Goal: Contribute content: Add original content to the website for others to see

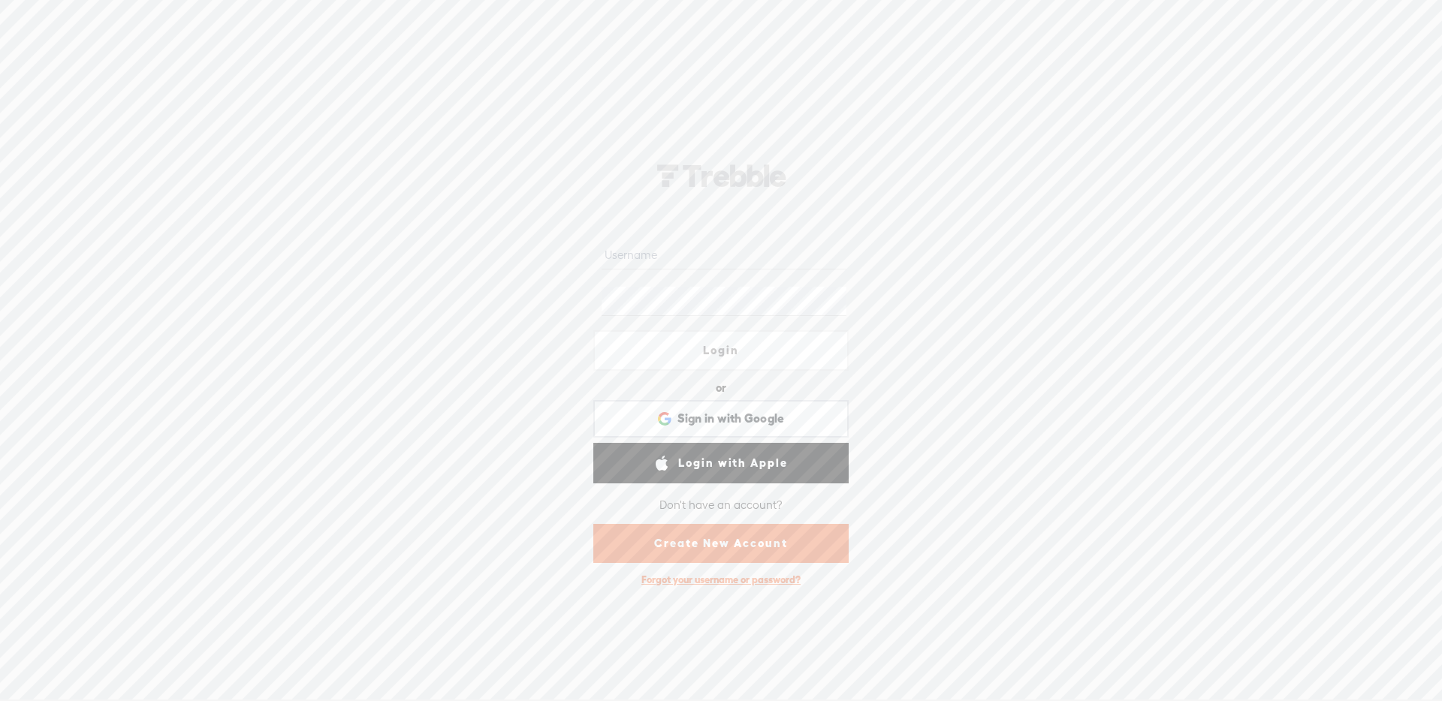
click at [652, 249] on input "text" at bounding box center [724, 254] width 244 height 29
type input "monsieur_ninja"
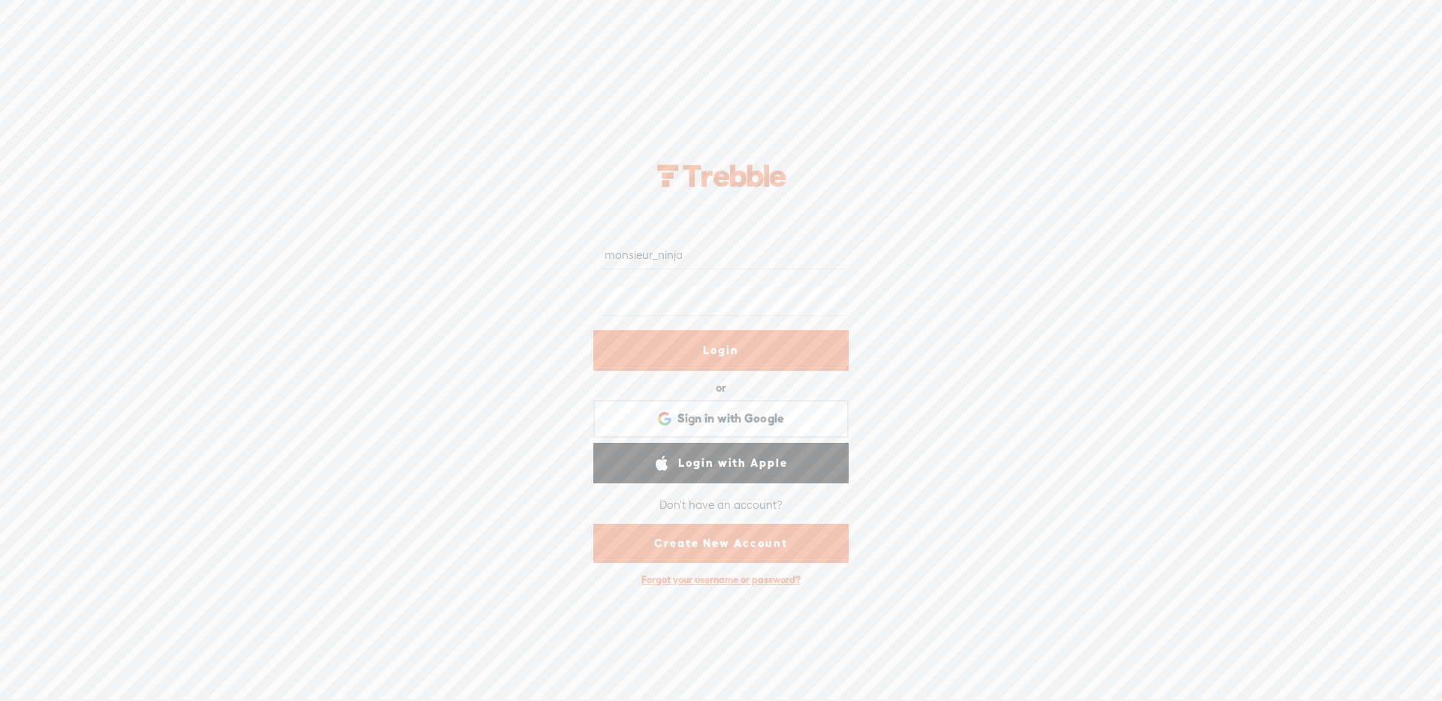
click at [682, 358] on link "Login" at bounding box center [720, 350] width 255 height 41
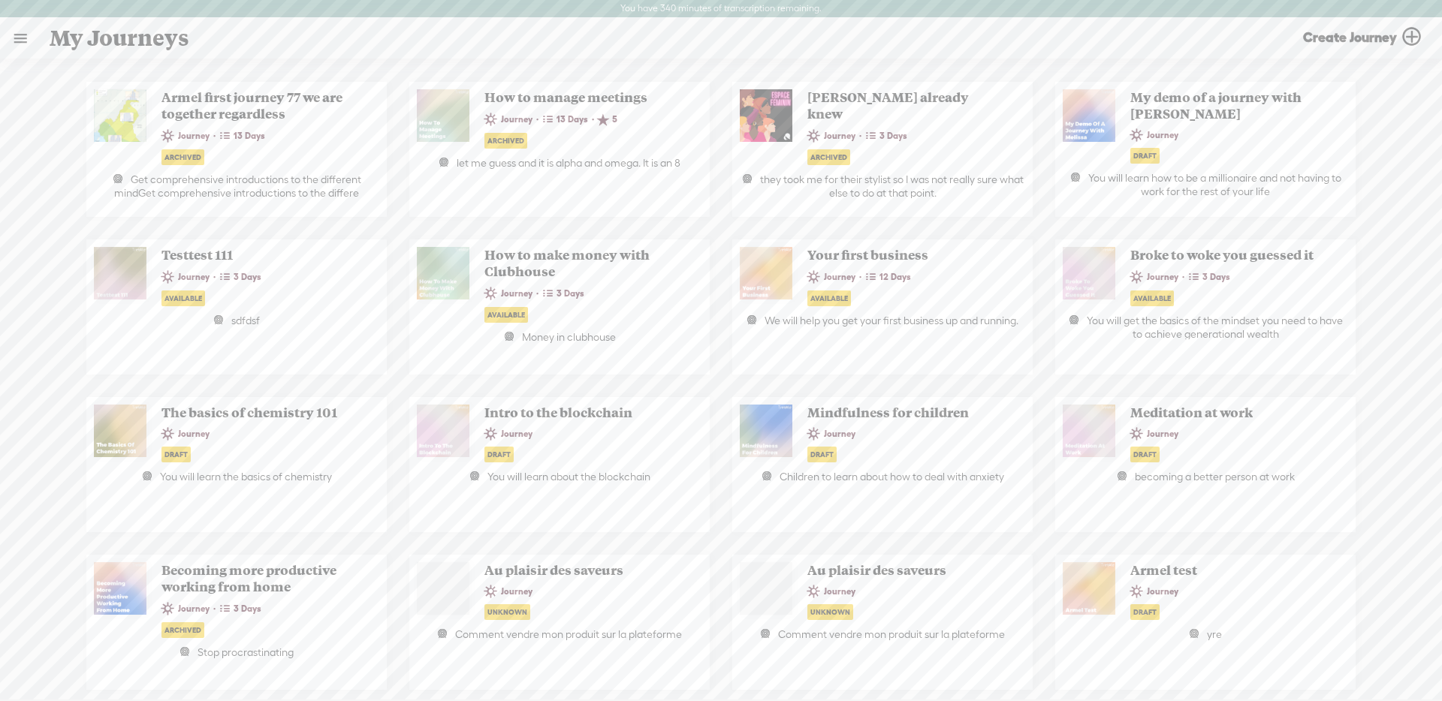
click at [30, 44] on link at bounding box center [20, 38] width 39 height 39
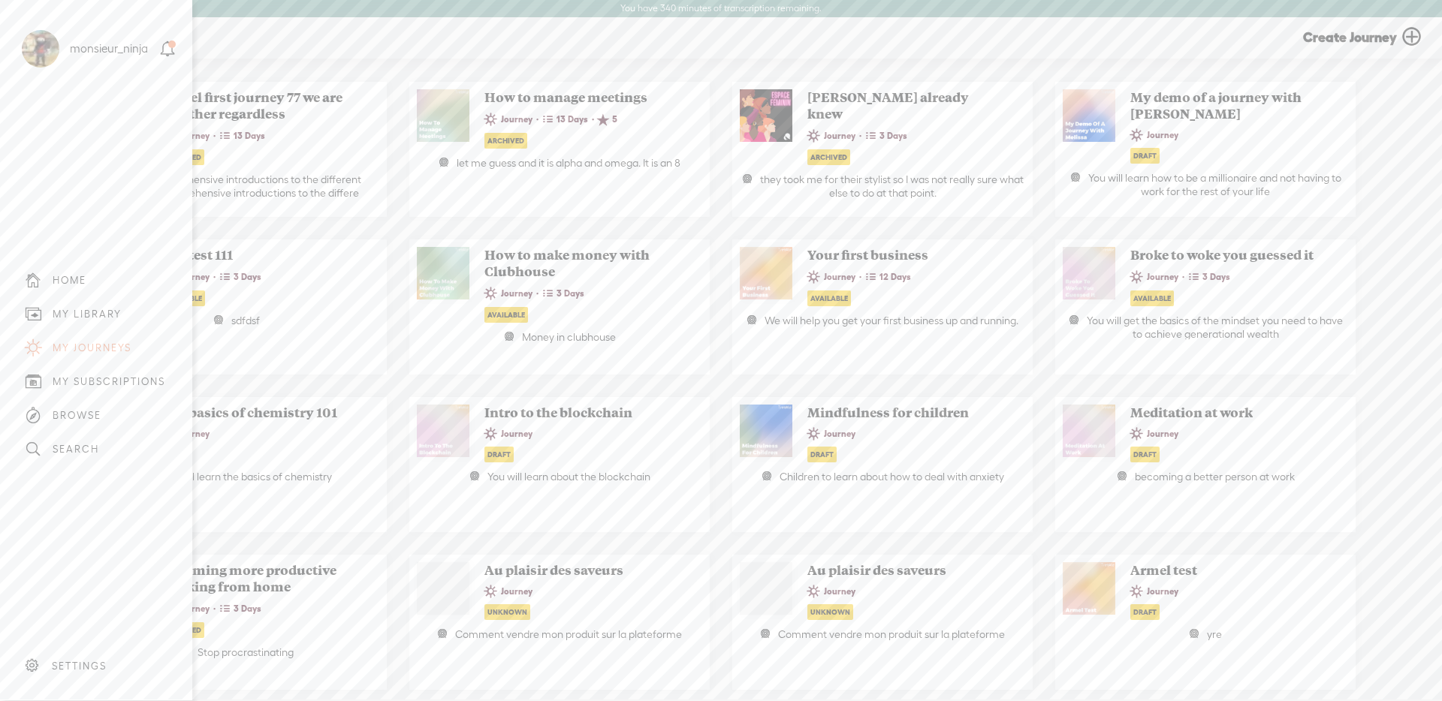
click at [86, 311] on div "MY LIBRARY" at bounding box center [87, 314] width 69 height 13
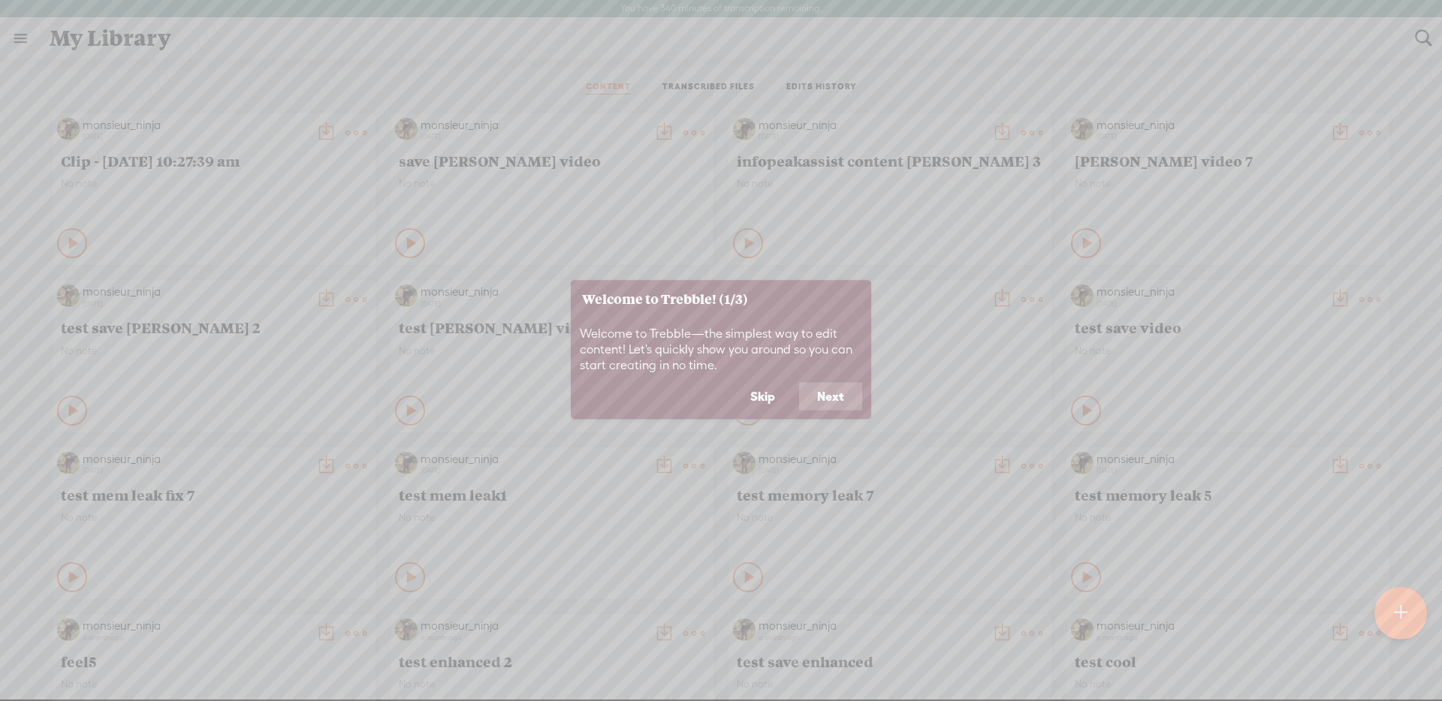
click at [762, 403] on button "Skip" at bounding box center [762, 396] width 61 height 29
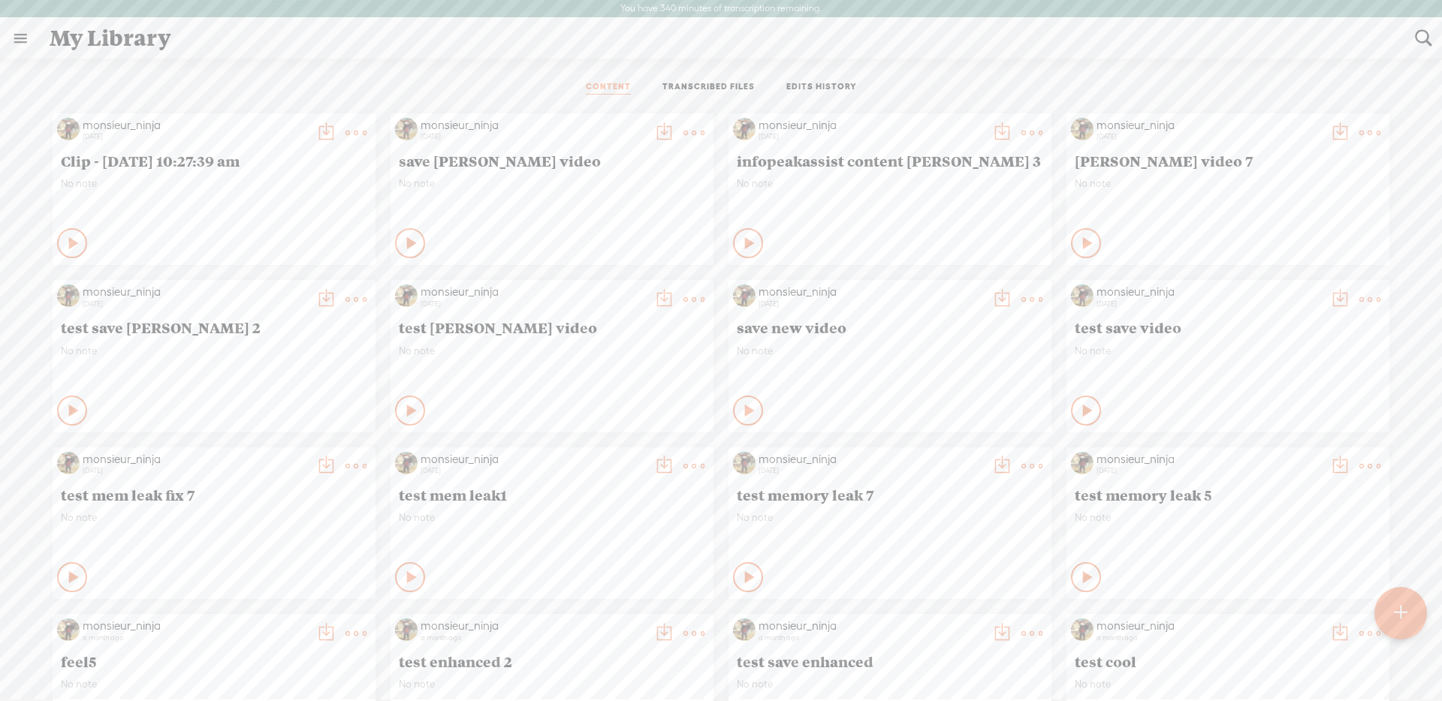
click at [1395, 615] on t at bounding box center [1400, 614] width 13 height 34
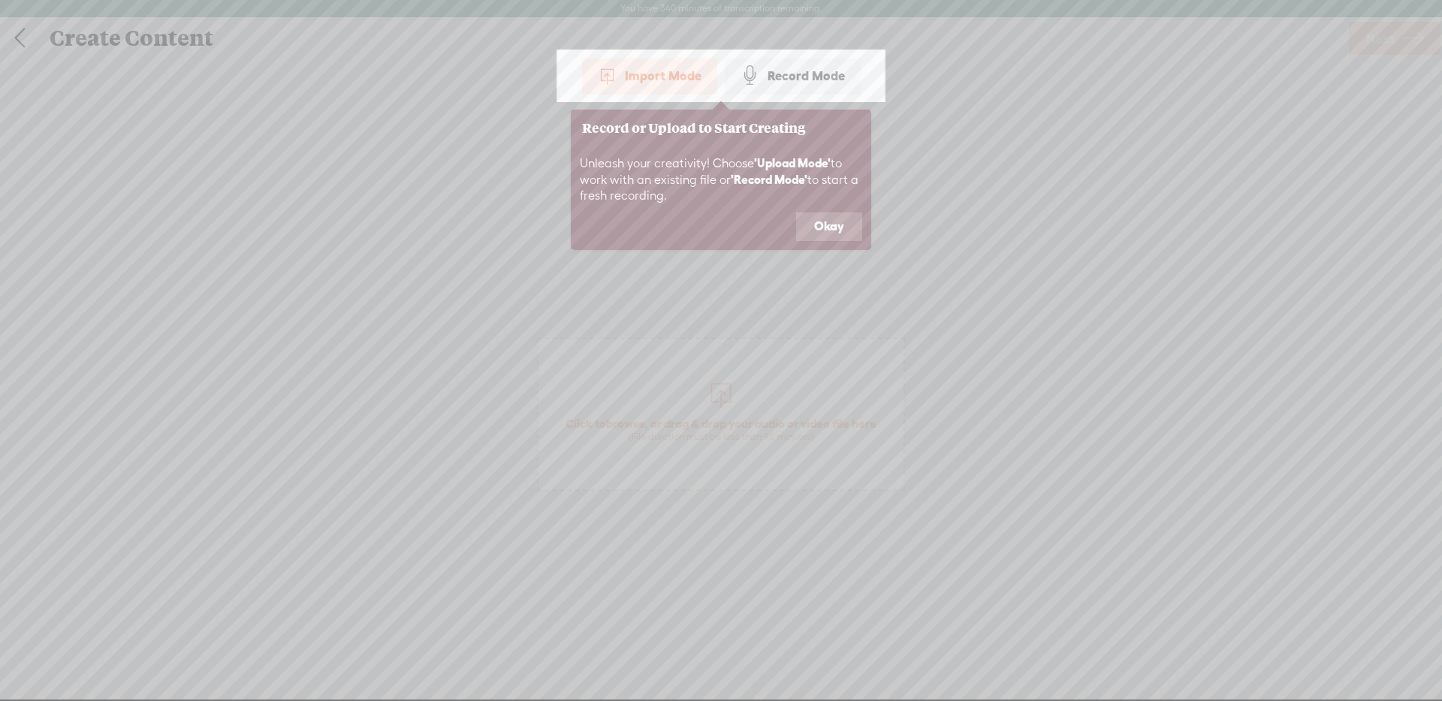
click at [644, 345] on icon at bounding box center [721, 350] width 1442 height 701
drag, startPoint x: 724, startPoint y: 316, endPoint x: 728, endPoint y: 307, distance: 10.1
click at [724, 316] on icon at bounding box center [721, 350] width 1442 height 701
click at [974, 212] on icon at bounding box center [721, 350] width 1442 height 701
click at [745, 80] on span at bounding box center [750, 76] width 20 height 20
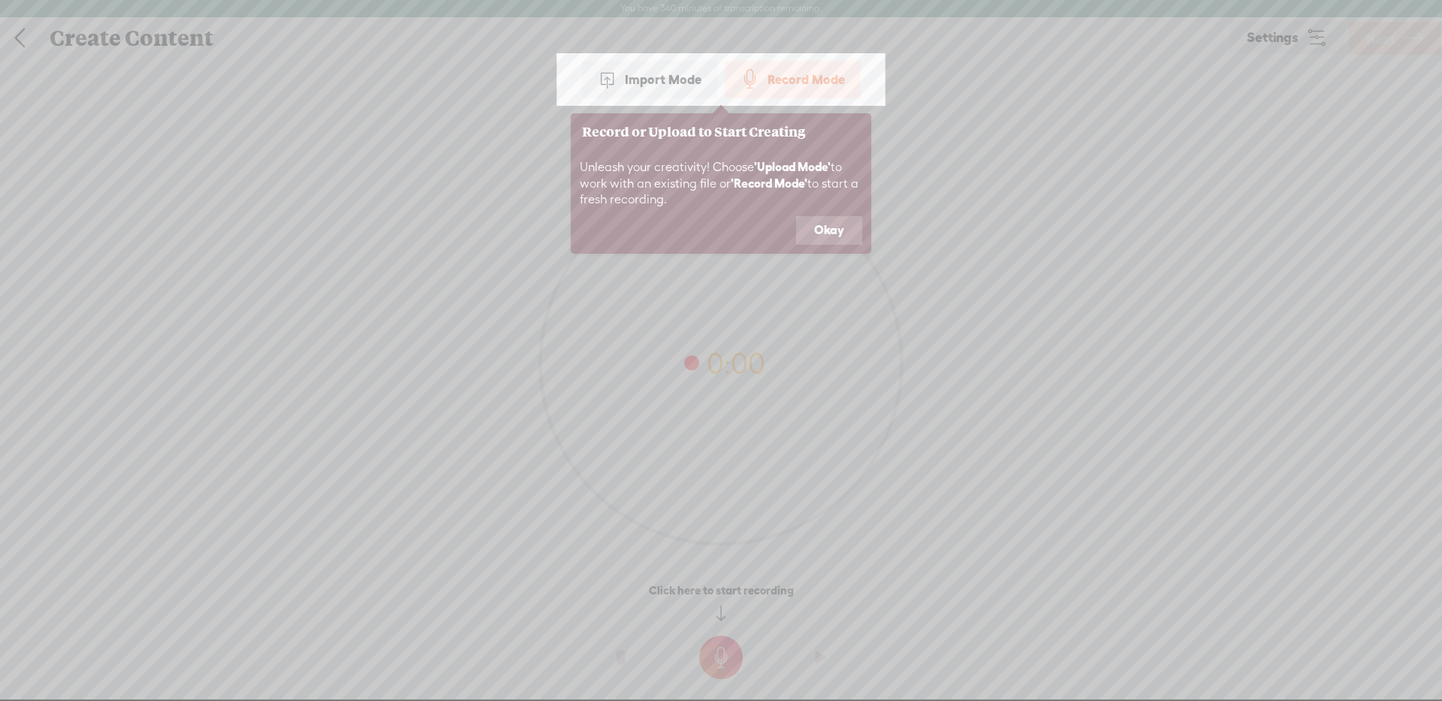
click at [671, 76] on div "Import Mode" at bounding box center [649, 80] width 135 height 38
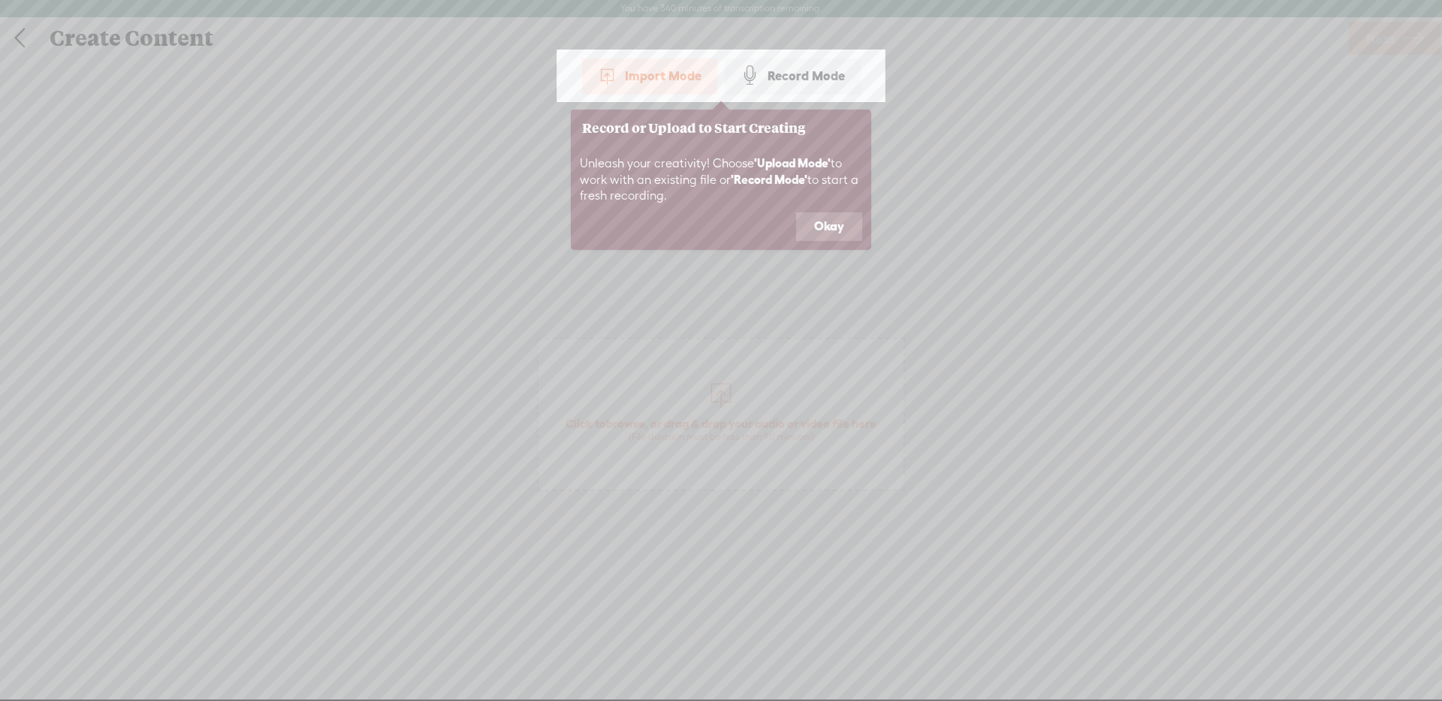
click at [1383, 61] on icon at bounding box center [721, 350] width 1442 height 701
drag, startPoint x: 122, startPoint y: 66, endPoint x: 291, endPoint y: 126, distance: 179.3
click at [122, 66] on icon at bounding box center [721, 350] width 1442 height 701
click at [820, 229] on button "Okay" at bounding box center [829, 227] width 66 height 29
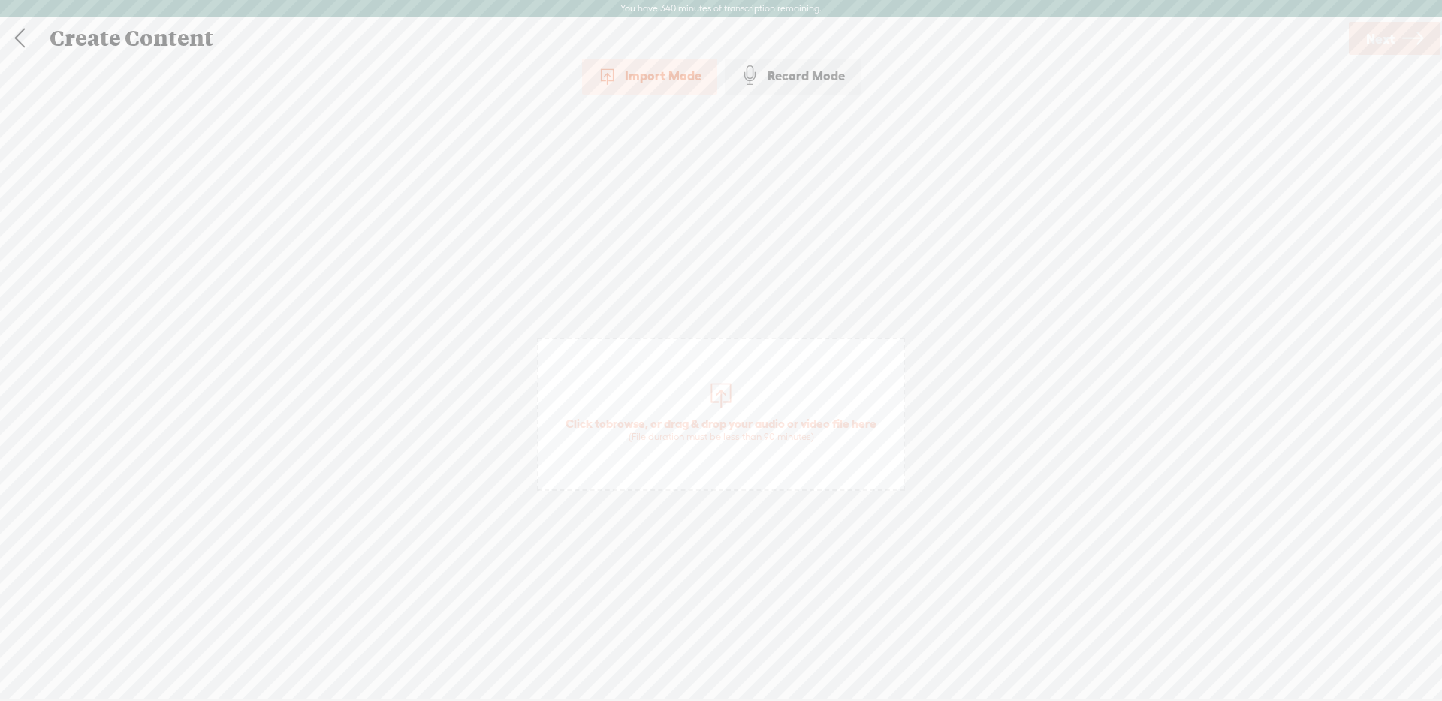
click at [729, 406] on div at bounding box center [721, 393] width 30 height 30
click at [1377, 45] on span "Next" at bounding box center [1380, 39] width 29 height 38
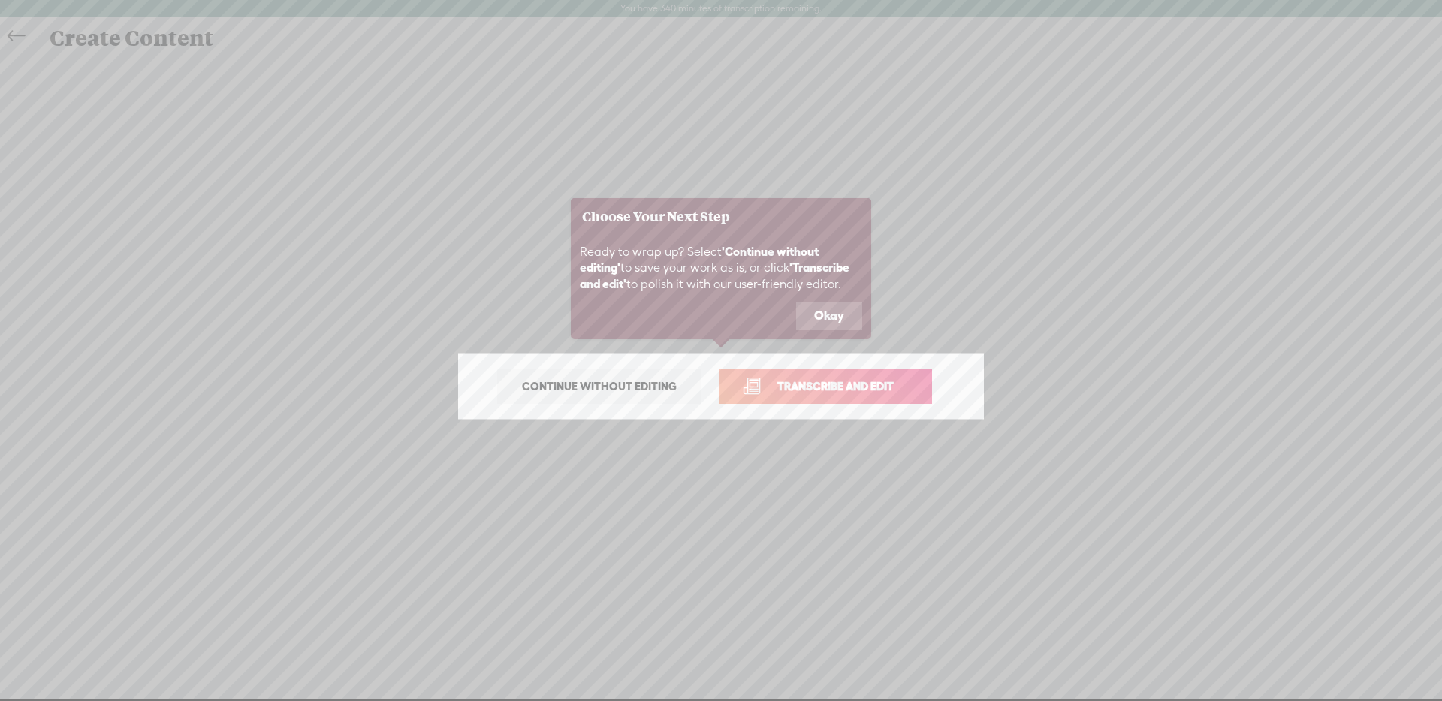
click at [643, 391] on span "Continue without editing" at bounding box center [599, 386] width 186 height 21
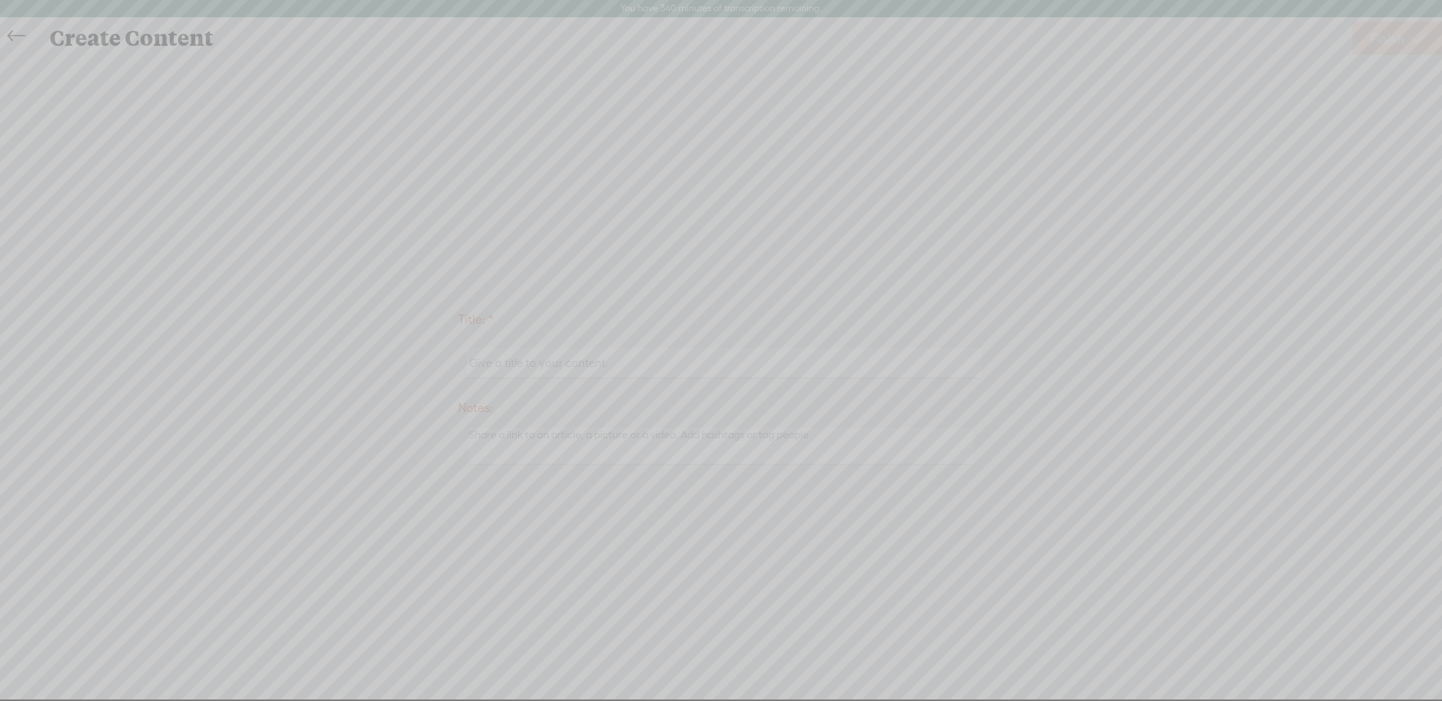
click at [11, 35] on icon at bounding box center [229, 350] width 2426 height 701
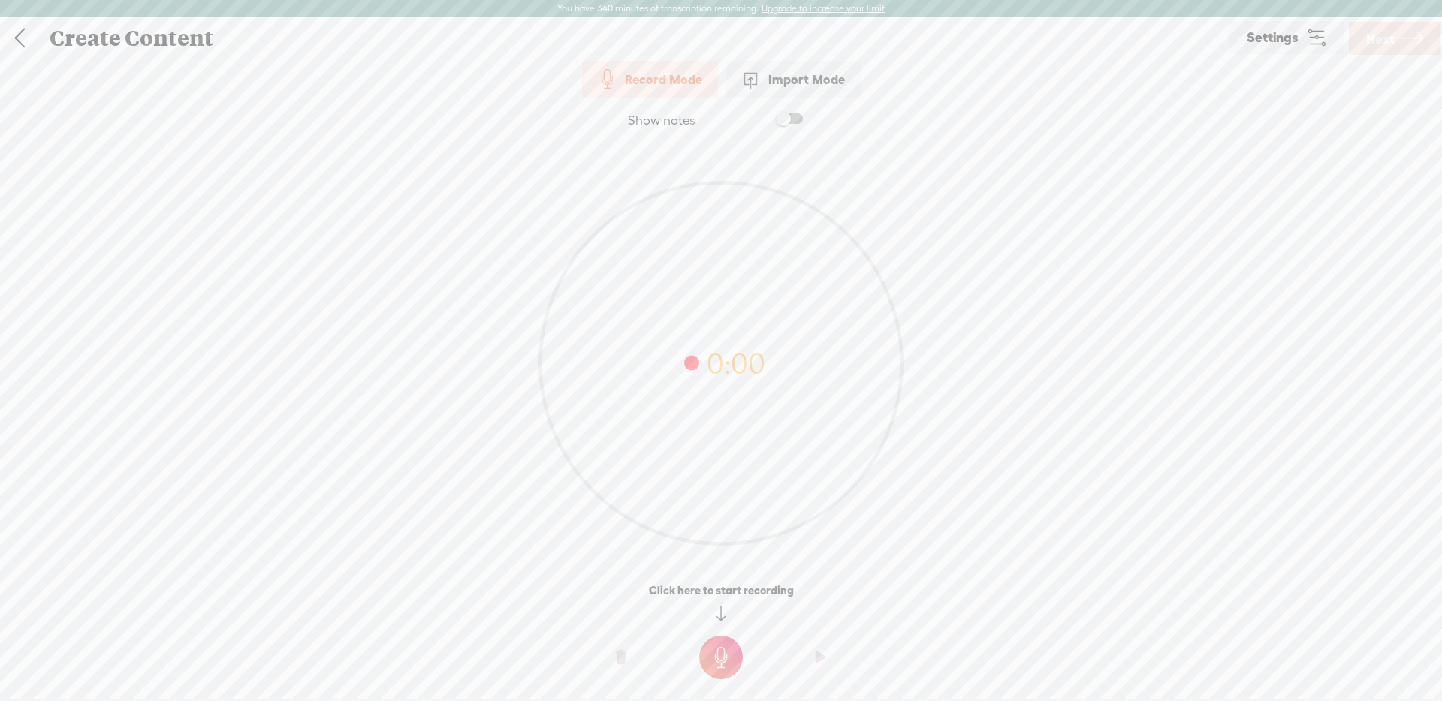
click at [741, 75] on span at bounding box center [751, 80] width 20 height 20
click at [756, 391] on span "Click to browse , or drag & drop your audio or video file here (File duration m…" at bounding box center [721, 414] width 368 height 153
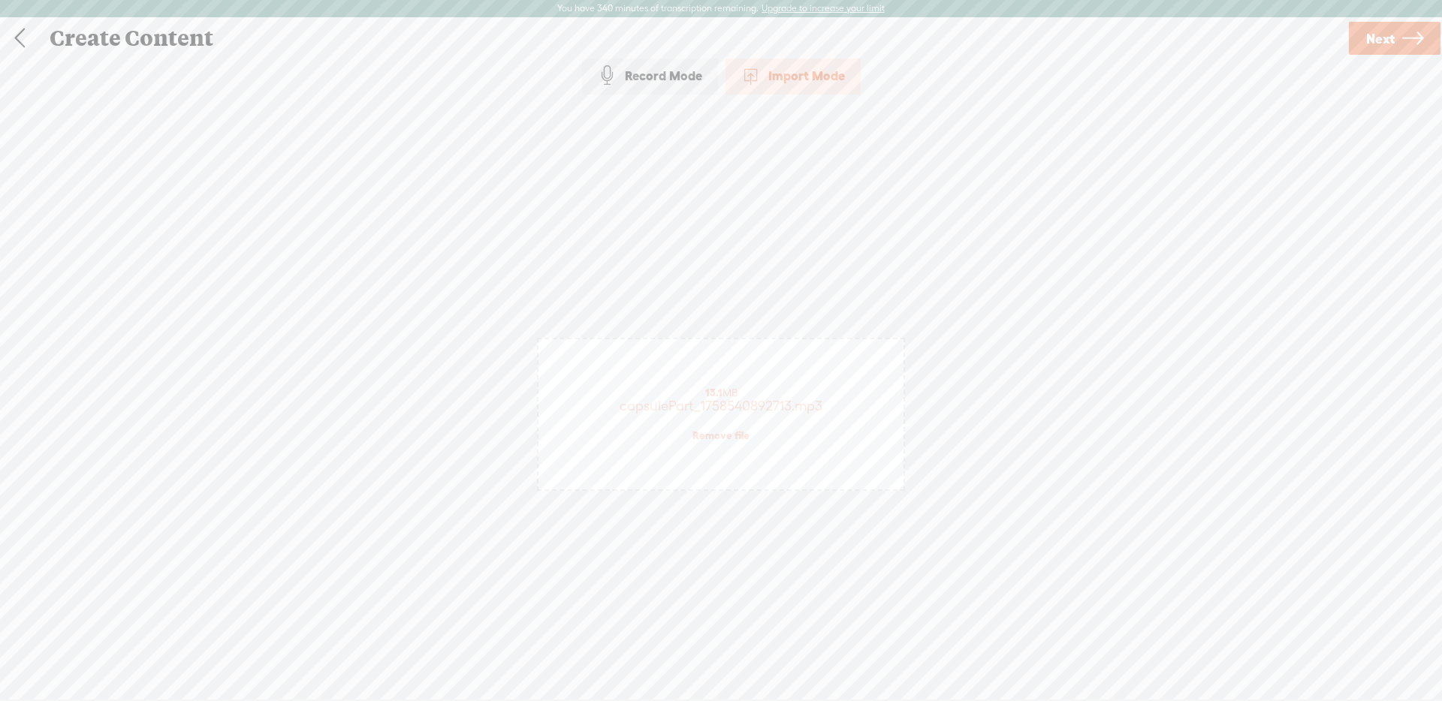
click at [1413, 39] on icon at bounding box center [1412, 39] width 21 height 38
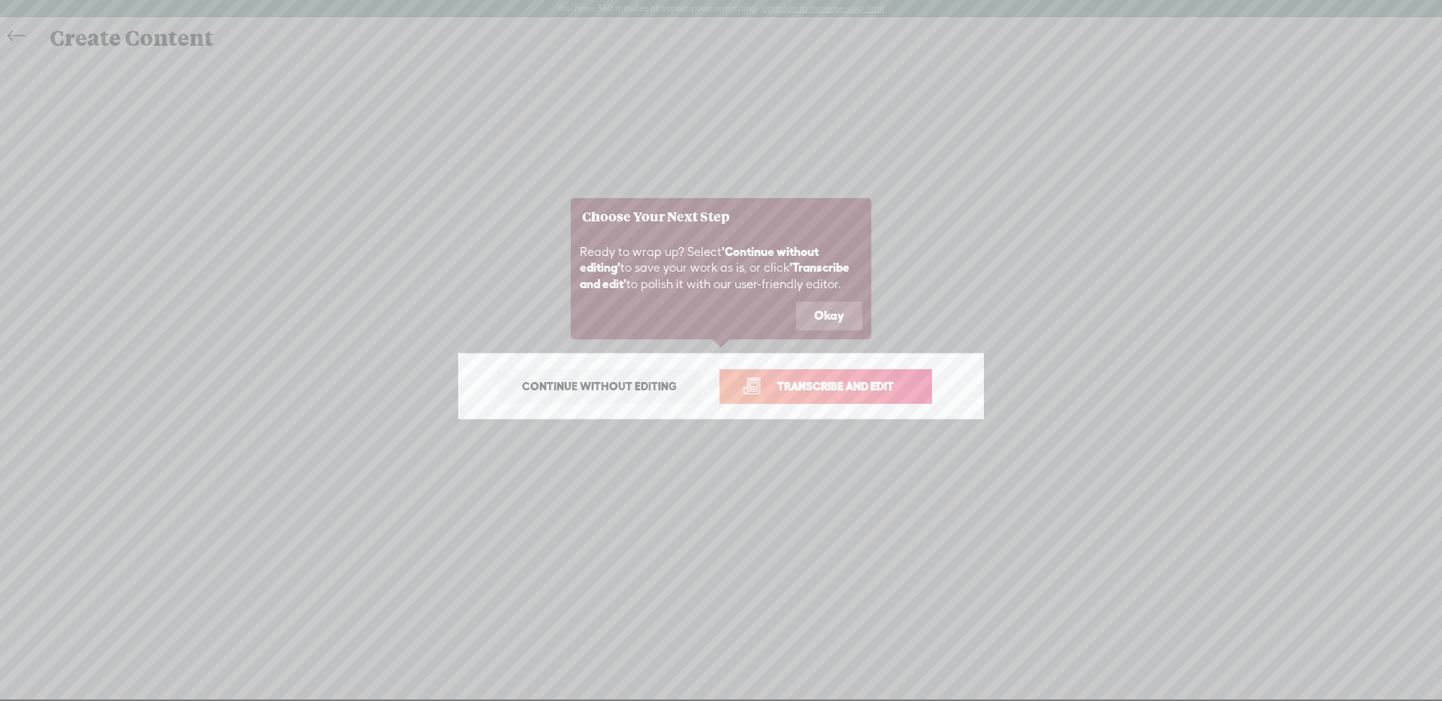
click at [805, 359] on p "Continue without editing Transcribe and edit" at bounding box center [721, 387] width 526 height 66
click at [807, 390] on span "Transcribe and edit" at bounding box center [835, 386] width 148 height 17
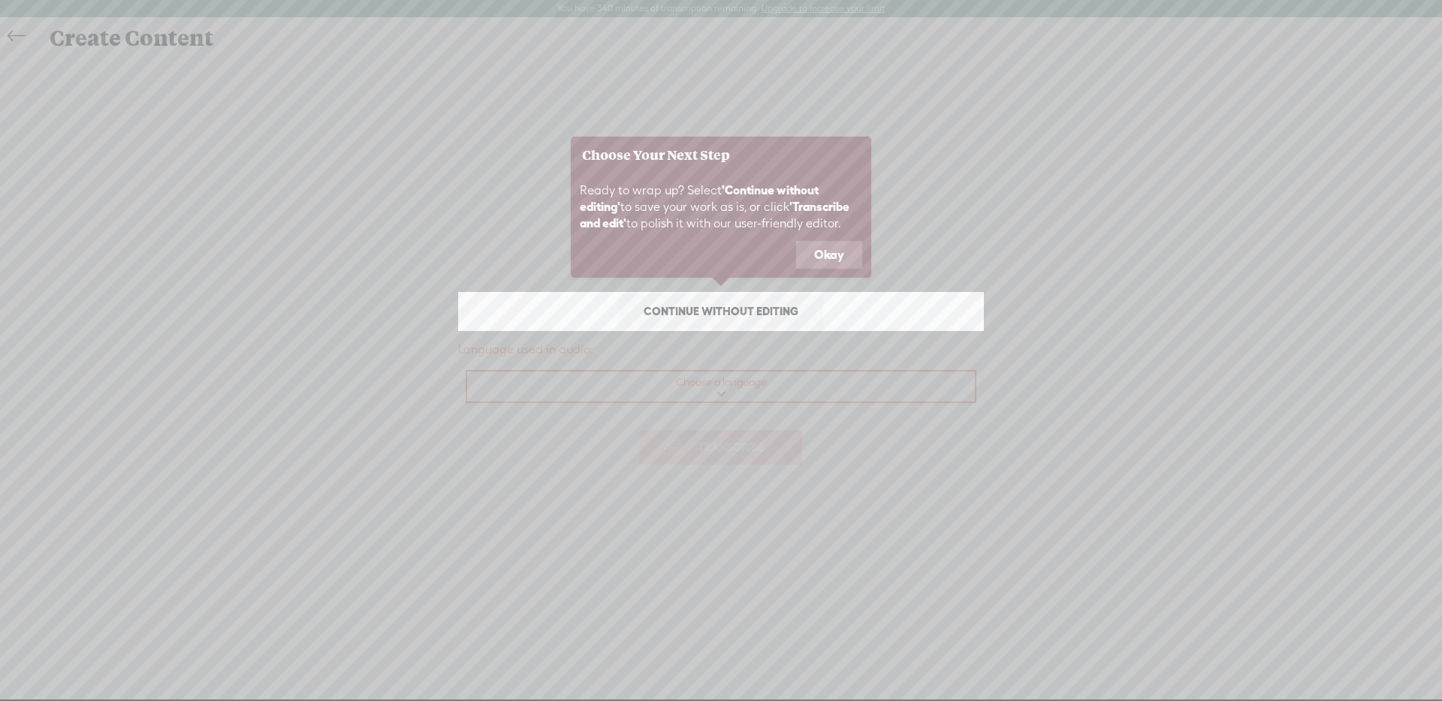
drag, startPoint x: 731, startPoint y: 154, endPoint x: 650, endPoint y: 152, distance: 80.4
click at [650, 152] on h3 "Choose Your Next Step" at bounding box center [721, 155] width 278 height 14
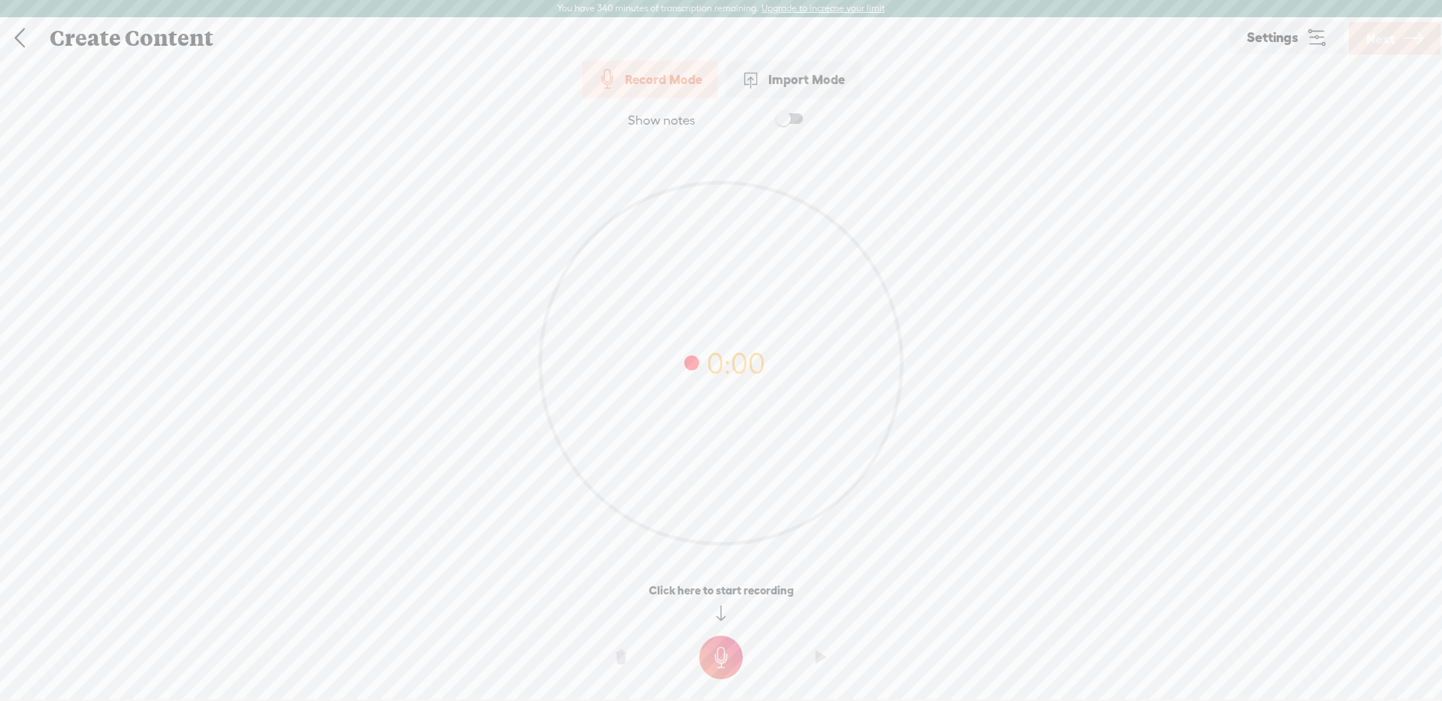
click at [774, 76] on div "Import Mode" at bounding box center [792, 80] width 135 height 38
